Goal: Task Accomplishment & Management: Complete application form

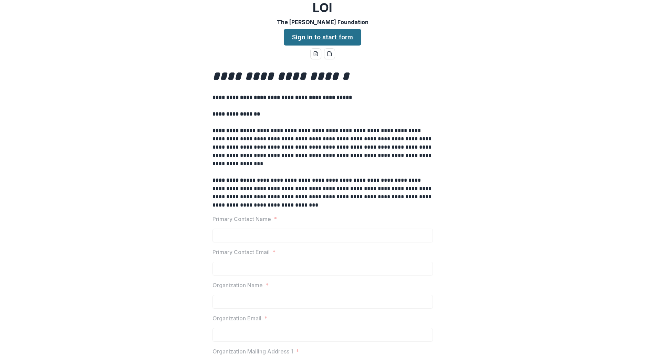
scroll to position [6, 0]
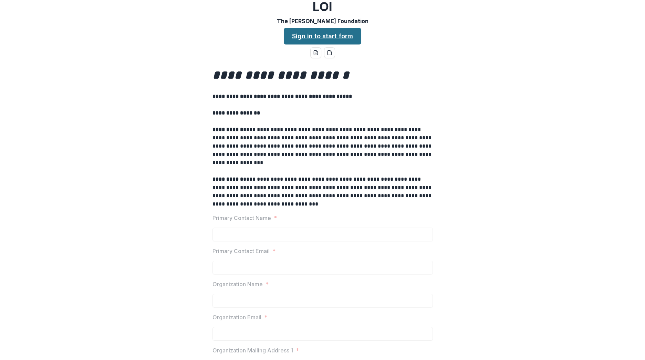
click at [339, 39] on link "Sign in to start form" at bounding box center [322, 36] width 77 height 17
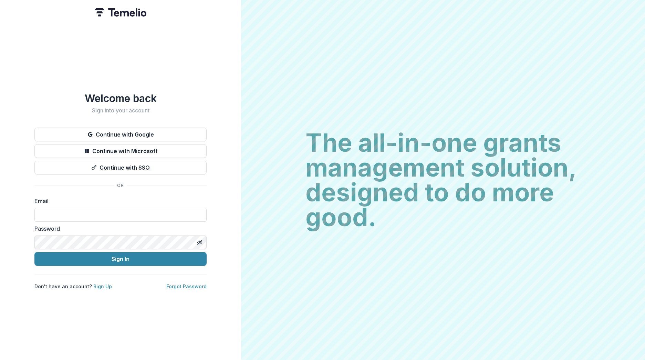
type input "**********"
click at [121, 256] on button "Sign In" at bounding box center [120, 259] width 172 height 14
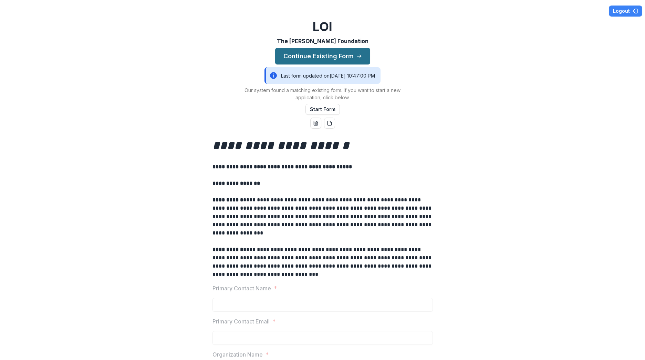
click at [338, 56] on button "Continue Existing Form" at bounding box center [322, 56] width 95 height 17
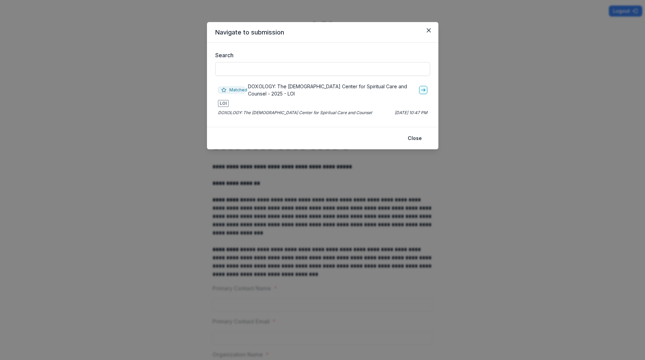
click at [223, 105] on span "LOI" at bounding box center [223, 103] width 11 height 7
click at [424, 89] on polyline "go-to" at bounding box center [424, 90] width 1 height 3
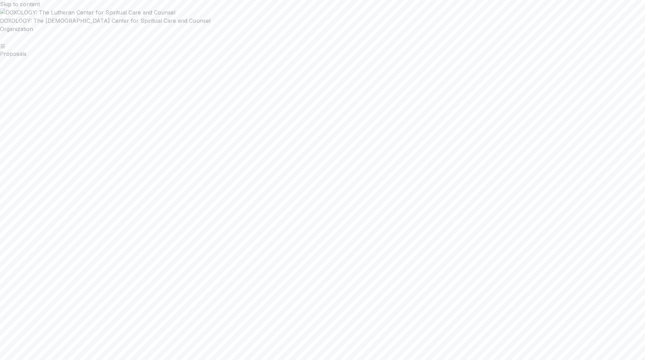
scroll to position [983, 0]
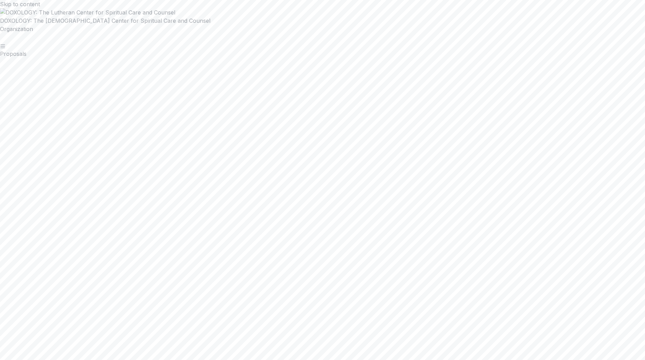
drag, startPoint x: 401, startPoint y: 155, endPoint x: 407, endPoint y: 155, distance: 5.9
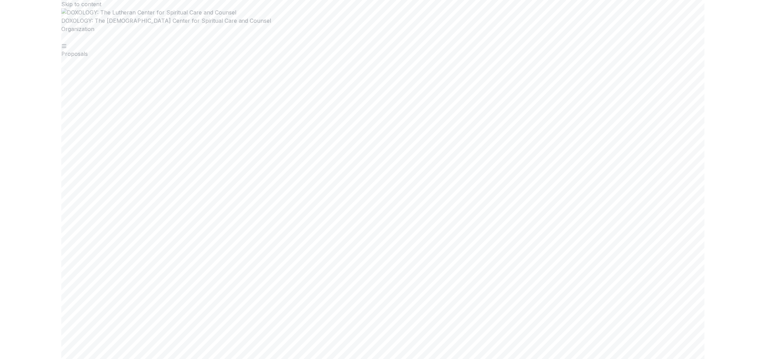
scroll to position [420, 0]
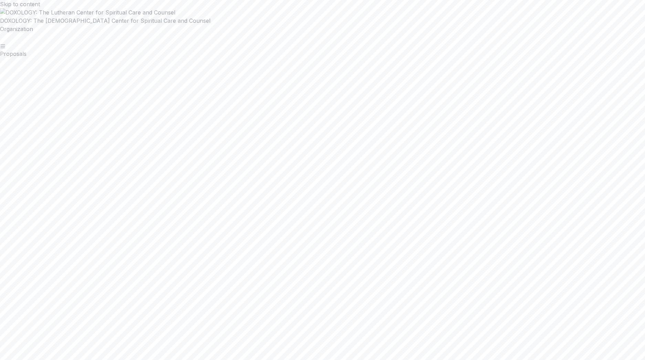
type input "**********"
drag, startPoint x: 291, startPoint y: 231, endPoint x: 291, endPoint y: 238, distance: 6.6
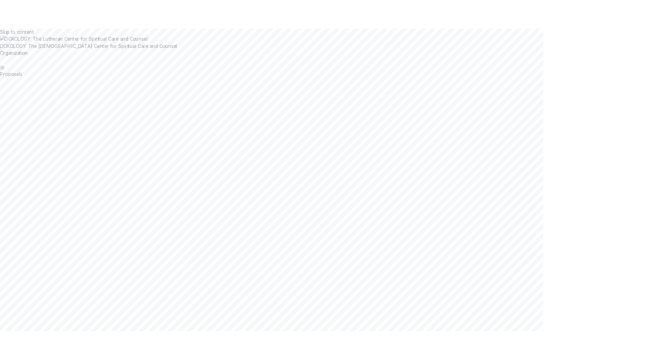
scroll to position [420, 0]
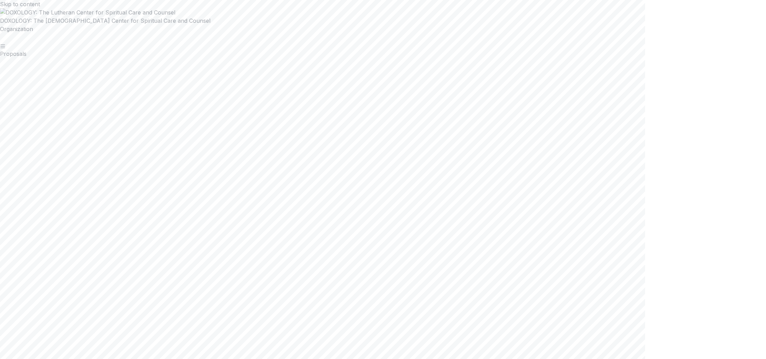
drag, startPoint x: 337, startPoint y: 297, endPoint x: 332, endPoint y: 296, distance: 4.9
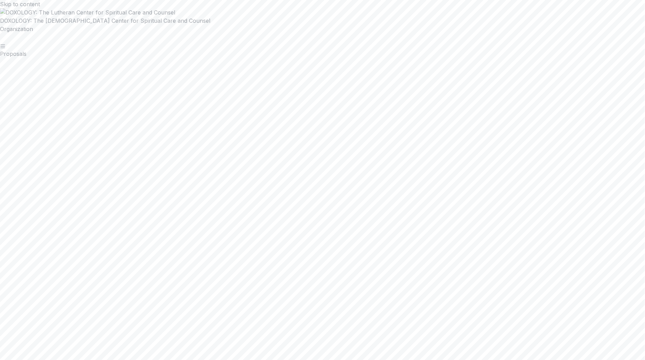
drag, startPoint x: 86, startPoint y: 98, endPoint x: 95, endPoint y: 124, distance: 27.6
drag, startPoint x: 483, startPoint y: 164, endPoint x: 478, endPoint y: 167, distance: 6.2
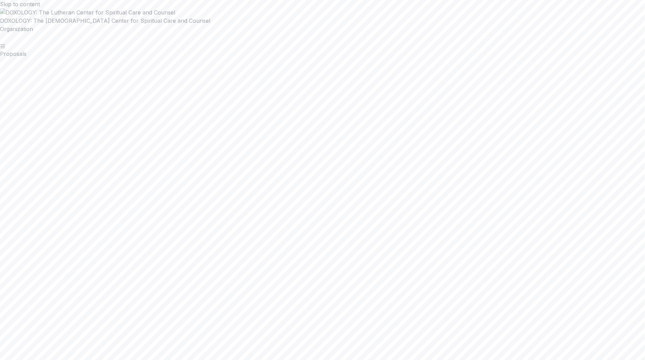
drag, startPoint x: 213, startPoint y: 303, endPoint x: 229, endPoint y: 314, distance: 20.0
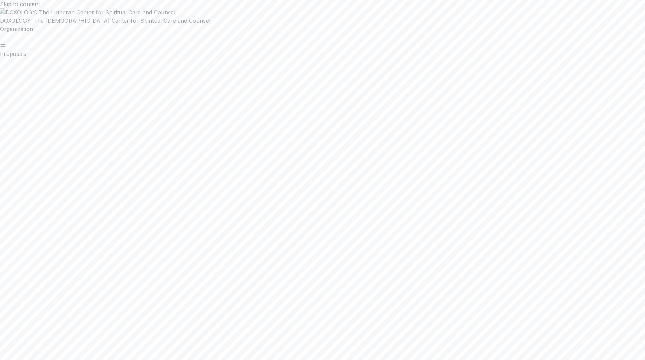
drag, startPoint x: 313, startPoint y: 184, endPoint x: 293, endPoint y: 185, distance: 20.1
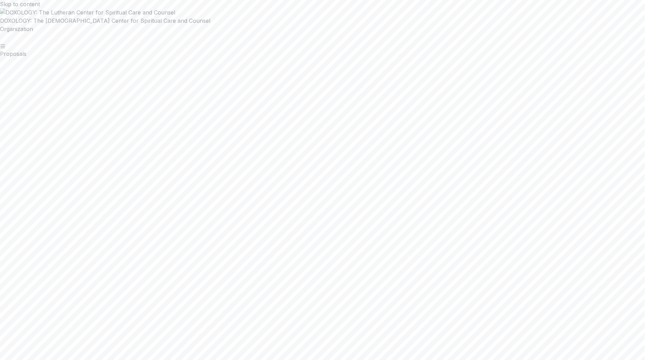
scroll to position [472, 0]
drag, startPoint x: 314, startPoint y: 192, endPoint x: 273, endPoint y: 191, distance: 40.7
drag, startPoint x: 299, startPoint y: 221, endPoint x: 248, endPoint y: 221, distance: 51.0
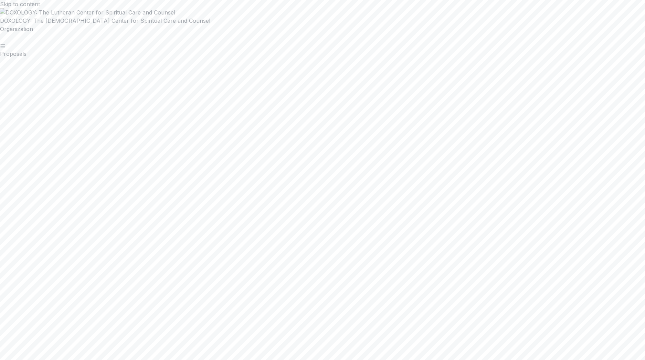
drag, startPoint x: 255, startPoint y: 242, endPoint x: 185, endPoint y: 243, distance: 69.9
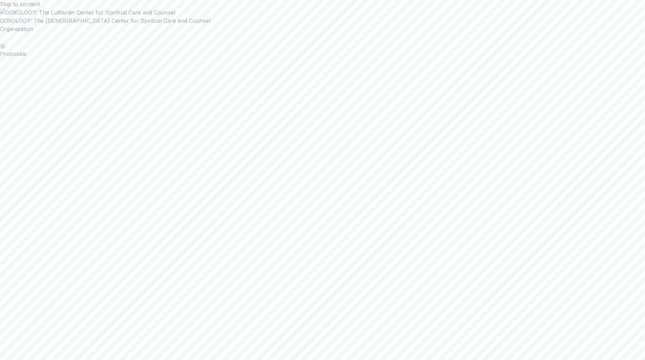
drag, startPoint x: 231, startPoint y: 221, endPoint x: 176, endPoint y: 223, distance: 54.8
drag, startPoint x: 220, startPoint y: 221, endPoint x: 172, endPoint y: 221, distance: 48.2
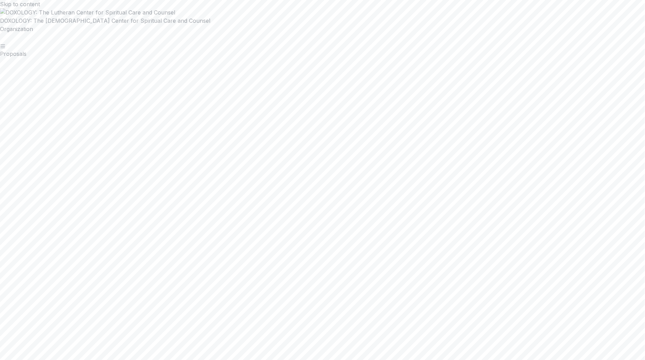
drag, startPoint x: 360, startPoint y: 258, endPoint x: 351, endPoint y: 260, distance: 9.1
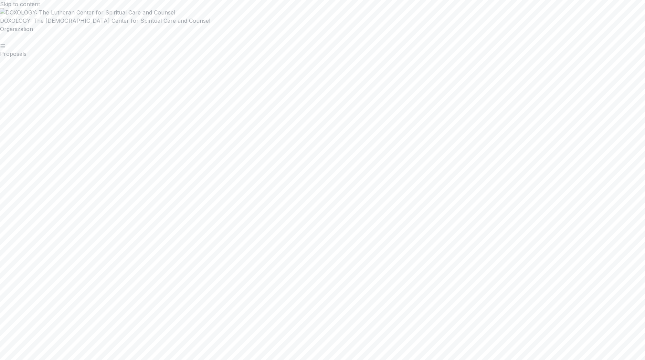
drag, startPoint x: 201, startPoint y: 115, endPoint x: 162, endPoint y: 112, distance: 39.4
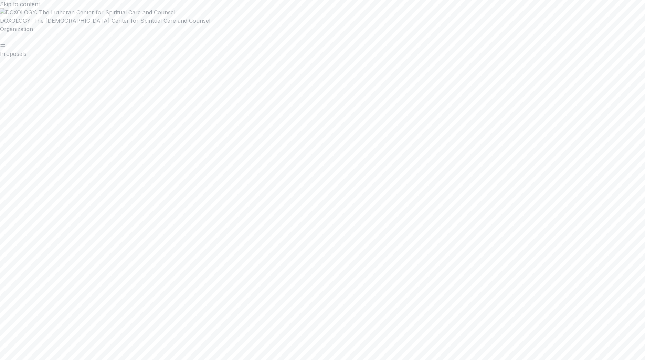
drag, startPoint x: 206, startPoint y: 125, endPoint x: 187, endPoint y: 126, distance: 19.0
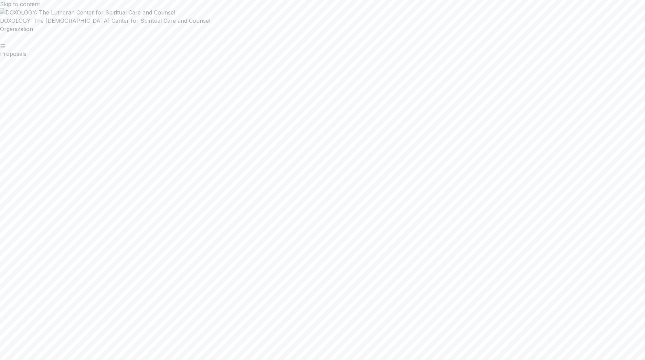
scroll to position [669, 0]
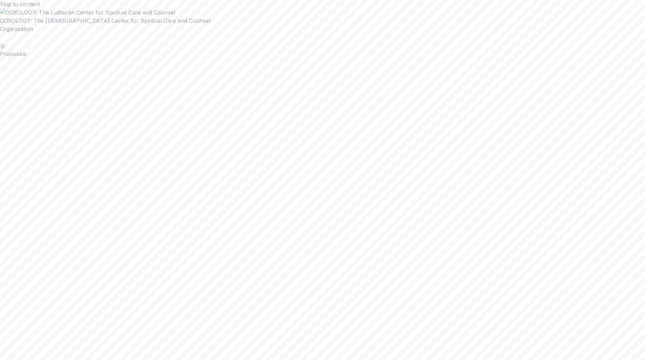
scroll to position [911, 0]
drag, startPoint x: 354, startPoint y: 69, endPoint x: 237, endPoint y: 70, distance: 117.1
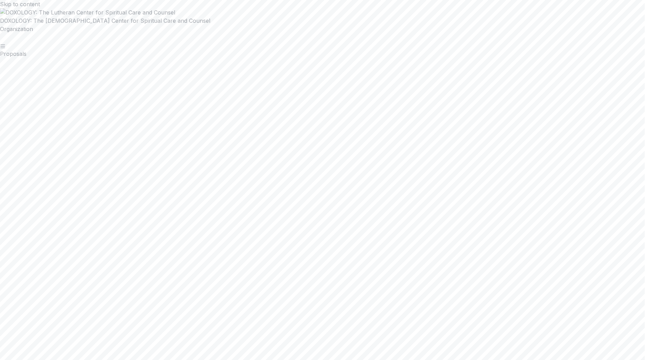
type input "**********"
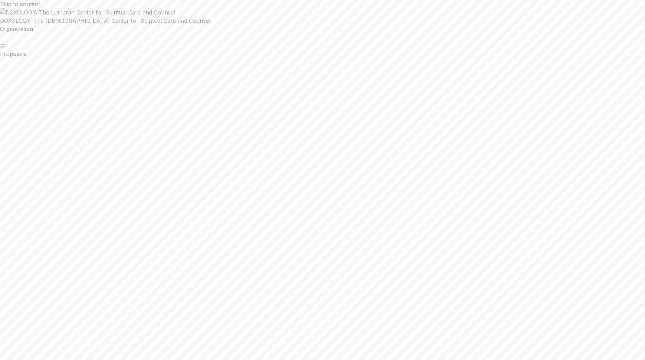
type input "**********"
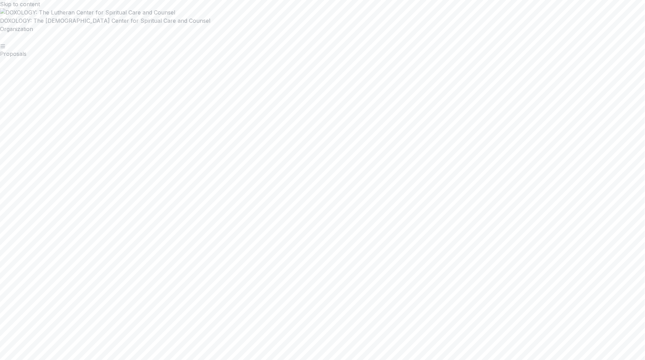
drag, startPoint x: 392, startPoint y: 69, endPoint x: 393, endPoint y: 76, distance: 6.6
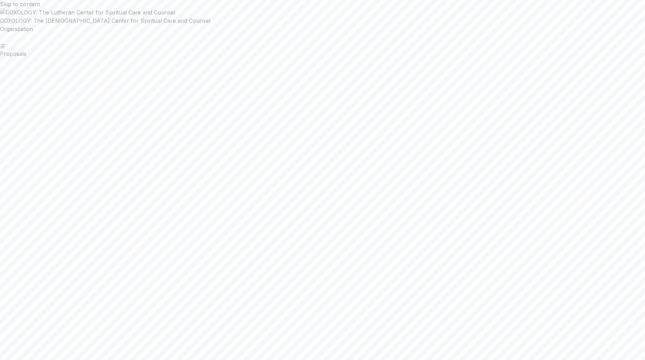
drag, startPoint x: 369, startPoint y: 114, endPoint x: 298, endPoint y: 113, distance: 71.0
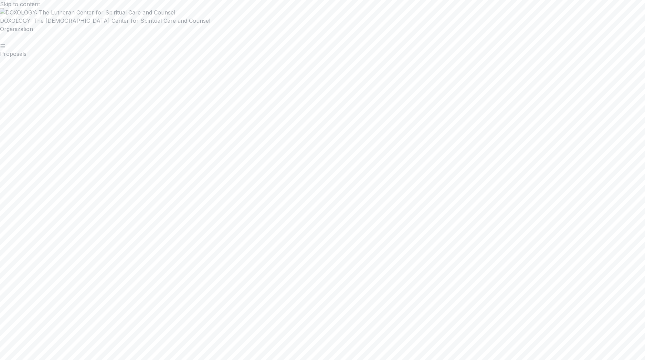
scroll to position [0, 0]
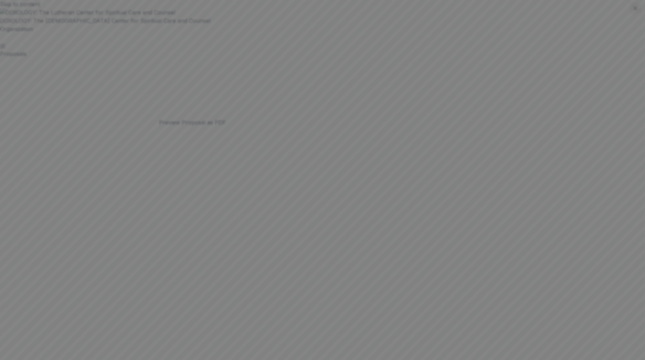
click at [634, 10] on icon "Close" at bounding box center [636, 8] width 4 height 4
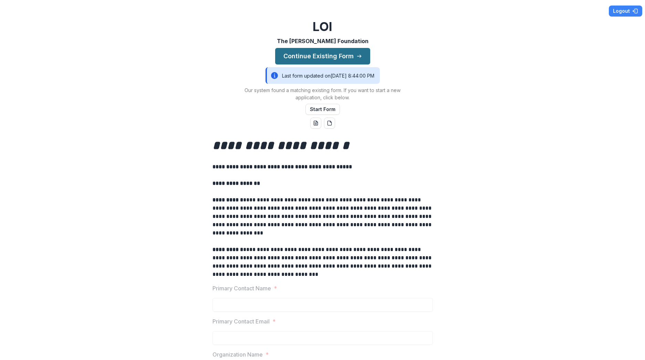
click at [318, 55] on button "Continue Existing Form" at bounding box center [322, 56] width 95 height 17
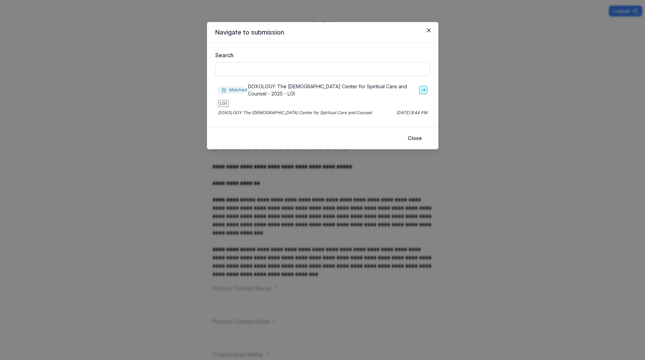
click at [423, 89] on icon "go-to" at bounding box center [424, 90] width 6 height 6
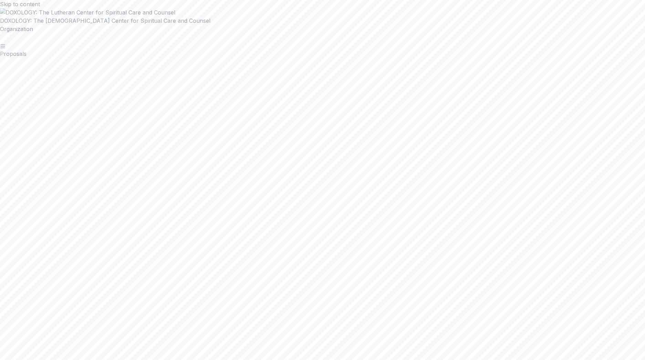
scroll to position [1226, 0]
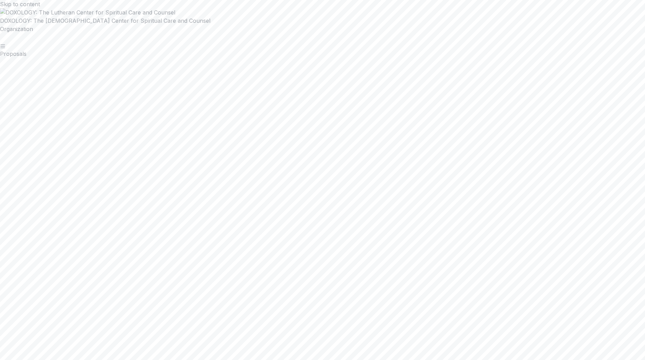
scroll to position [1223, 0]
drag, startPoint x: 349, startPoint y: 209, endPoint x: 189, endPoint y: 210, distance: 159.1
copy link "**********"
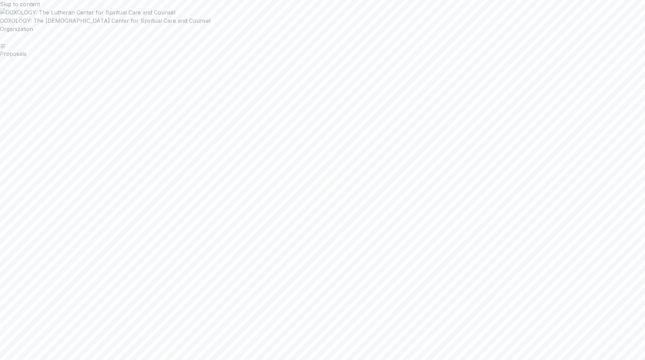
scroll to position [1221, 0]
type input "**********"
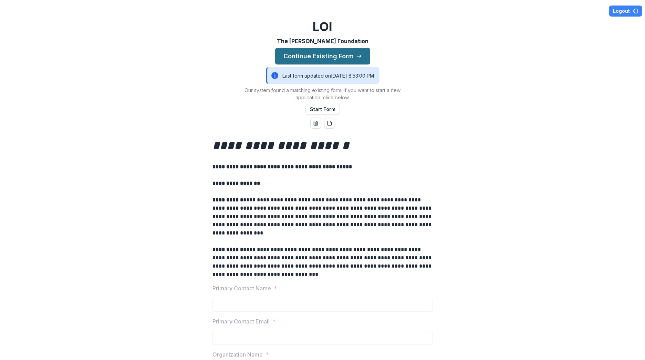
scroll to position [2, 0]
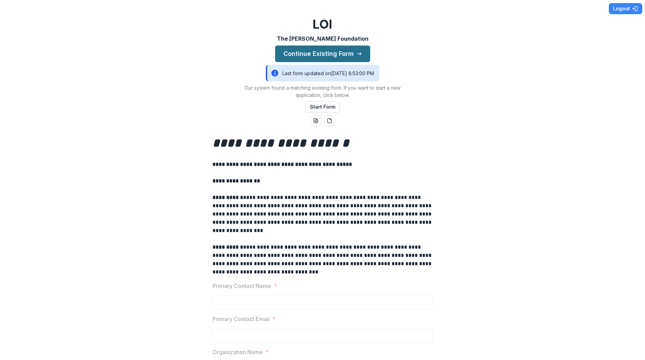
click at [316, 56] on button "Continue Existing Form" at bounding box center [322, 53] width 95 height 17
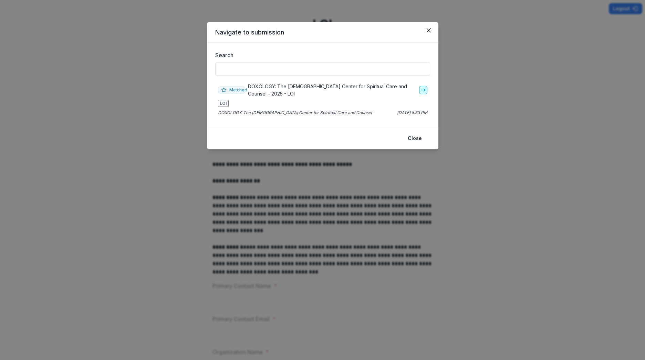
click at [425, 91] on icon "go-to" at bounding box center [424, 90] width 6 height 6
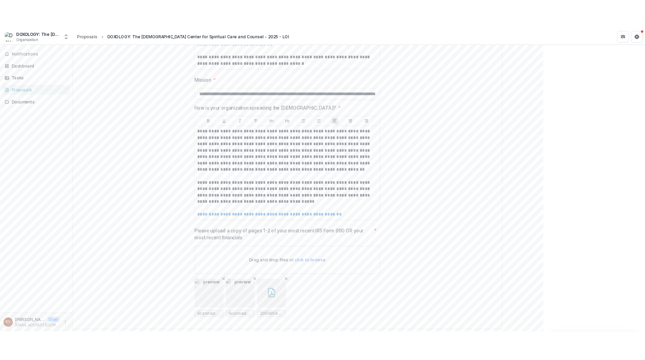
scroll to position [1231, 0]
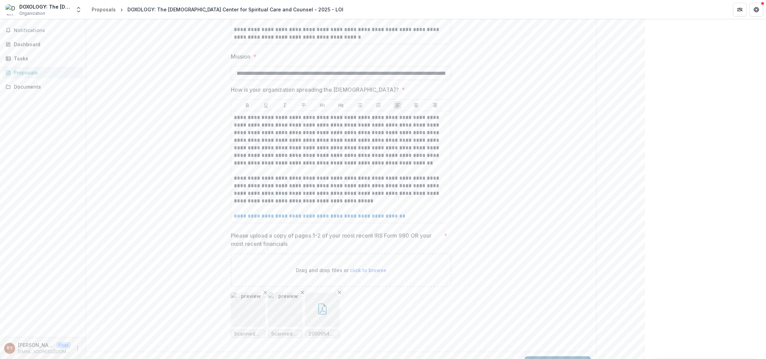
click at [546, 356] on button "Submit Response" at bounding box center [558, 363] width 66 height 14
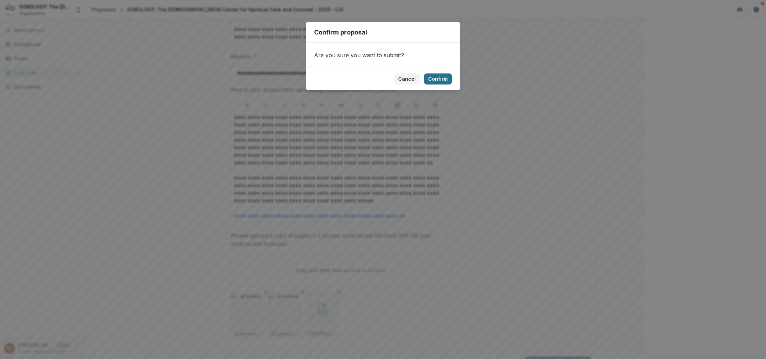
click at [438, 77] on button "Confirm" at bounding box center [438, 78] width 28 height 11
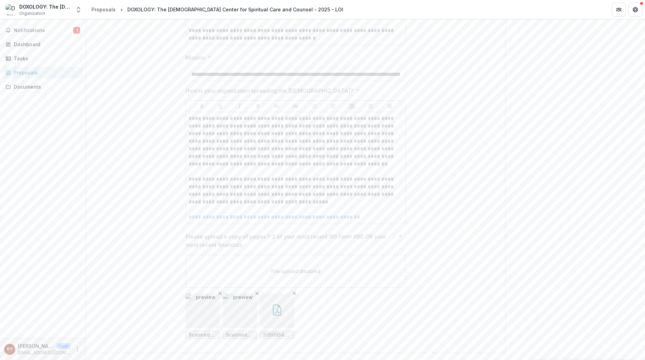
drag, startPoint x: 339, startPoint y: 270, endPoint x: 364, endPoint y: 280, distance: 26.6
click at [339, 270] on div "File upload disabled" at bounding box center [296, 270] width 220 height 33
drag, startPoint x: 408, startPoint y: 251, endPoint x: 410, endPoint y: 245, distance: 6.1
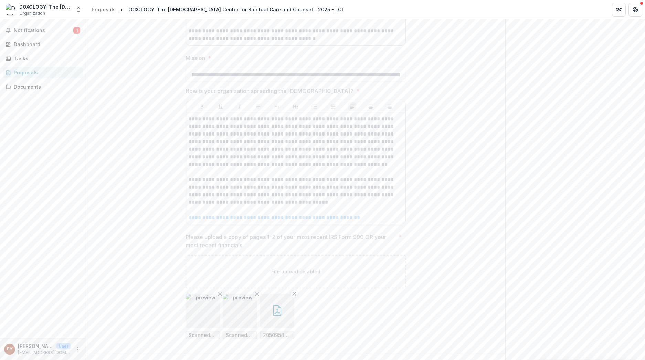
click at [282, 176] on p "**********" at bounding box center [296, 191] width 214 height 30
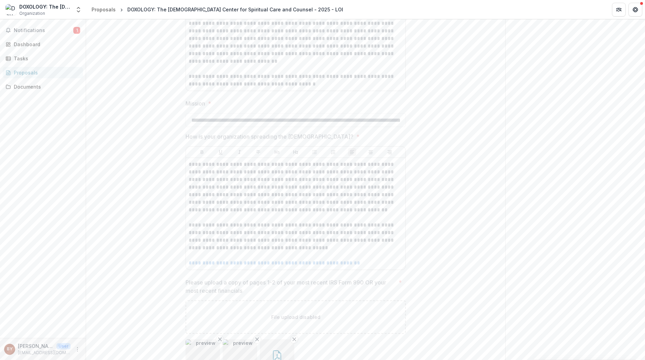
scroll to position [1252, 0]
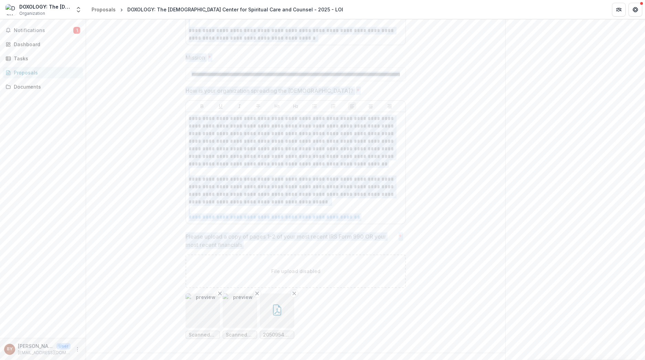
drag, startPoint x: 178, startPoint y: 151, endPoint x: 252, endPoint y: 210, distance: 95.4
copy div "**********"
drag, startPoint x: 359, startPoint y: 183, endPoint x: 359, endPoint y: 190, distance: 7.2
click at [359, 183] on p "**********" at bounding box center [296, 190] width 214 height 30
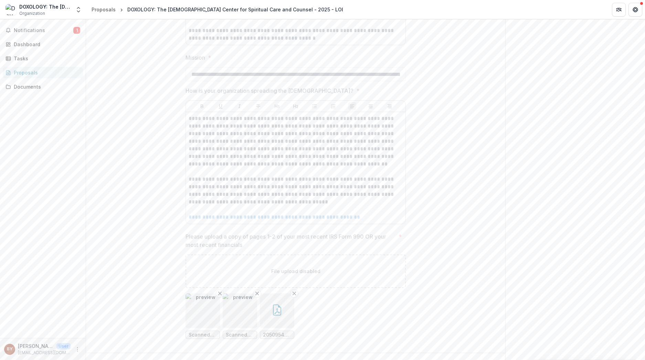
click at [343, 259] on div "File upload disabled" at bounding box center [296, 270] width 220 height 33
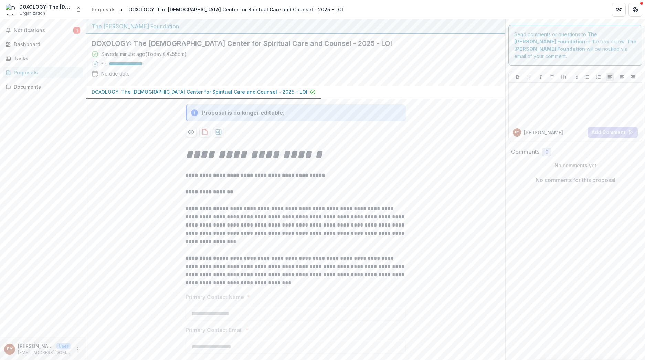
scroll to position [0, 0]
click at [398, 174] on p "**********" at bounding box center [296, 175] width 220 height 8
drag, startPoint x: 121, startPoint y: 154, endPoint x: 188, endPoint y: 152, distance: 66.5
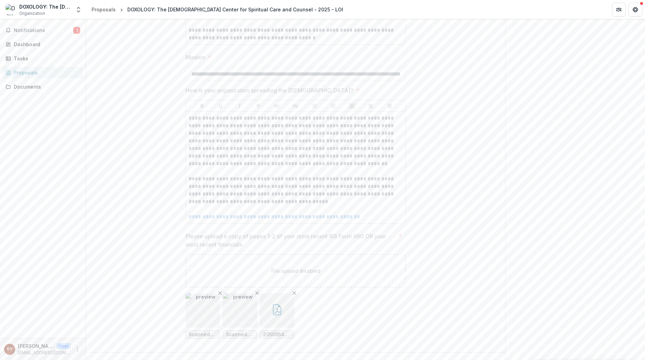
scroll to position [1252, 0]
click at [312, 184] on p "**********" at bounding box center [296, 190] width 214 height 30
click at [310, 186] on p "**********" at bounding box center [296, 190] width 214 height 30
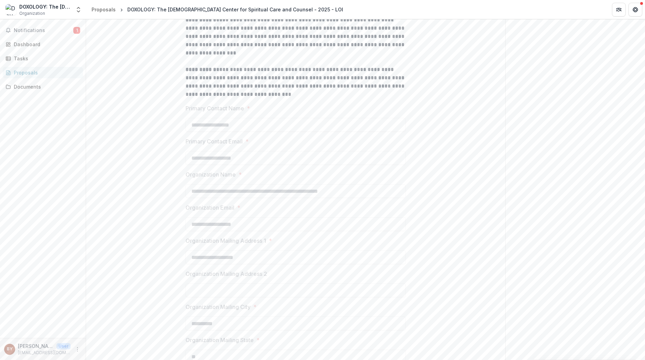
scroll to position [171, 0]
